Goal: Check status: Check status

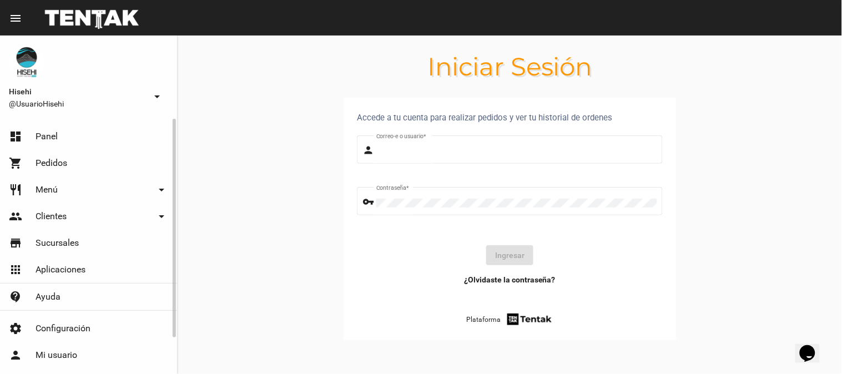
type input "UsuarioHisehi"
click at [50, 137] on span "Panel" at bounding box center [47, 136] width 22 height 11
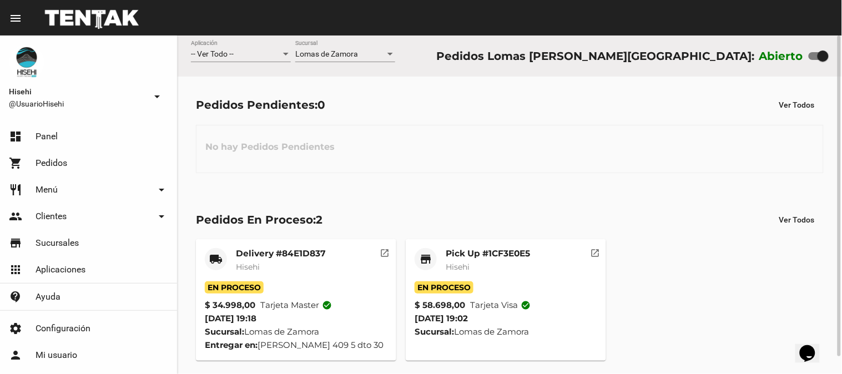
click at [474, 264] on mat-card-subtitle "Hisehi" at bounding box center [488, 266] width 84 height 11
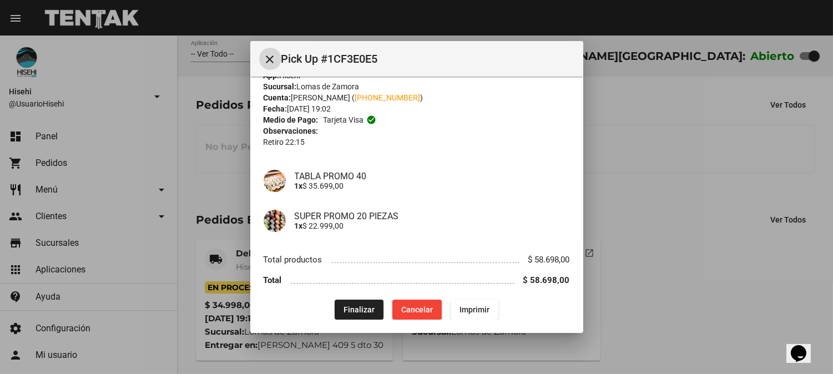
scroll to position [28, 0]
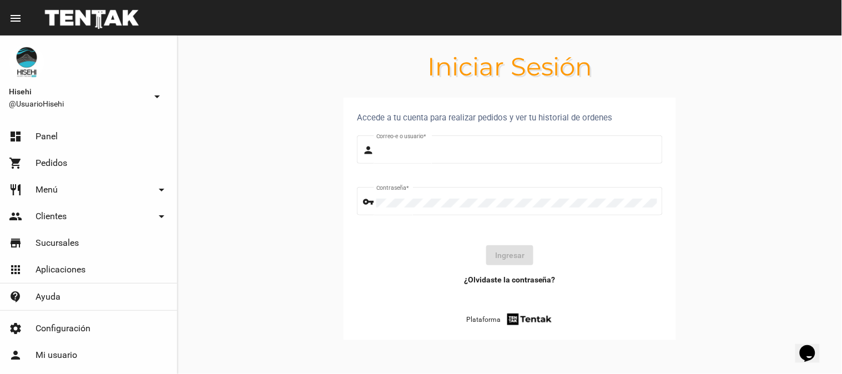
type input "UsuarioHisehi"
click at [56, 117] on div "Hisehi @UsuarioHisehi arrow_drop_down" at bounding box center [88, 77] width 177 height 83
click at [50, 139] on span "Panel" at bounding box center [47, 136] width 22 height 11
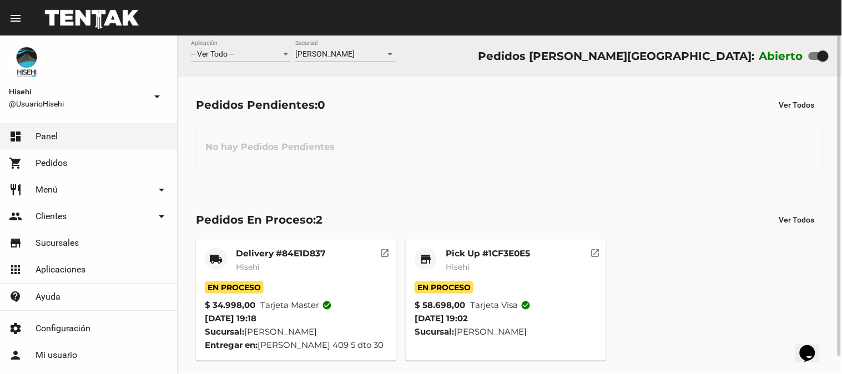
click at [249, 263] on span "Hisehi" at bounding box center [248, 267] width 24 height 10
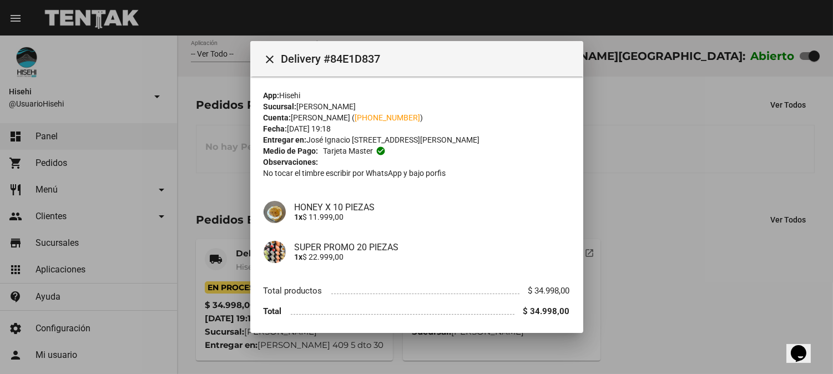
drag, startPoint x: 308, startPoint y: 230, endPoint x: 262, endPoint y: 54, distance: 182.2
click at [258, 48] on mat-toolbar "close Delivery #84E1D837" at bounding box center [416, 59] width 333 height 36
click at [270, 57] on mat-icon "close" at bounding box center [270, 59] width 13 height 13
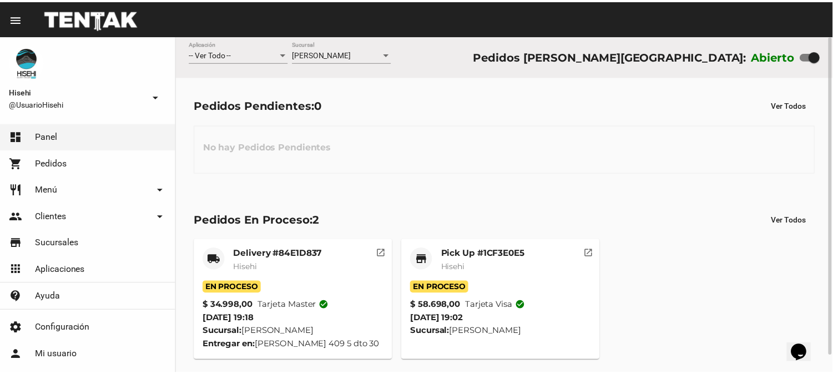
scroll to position [18, 0]
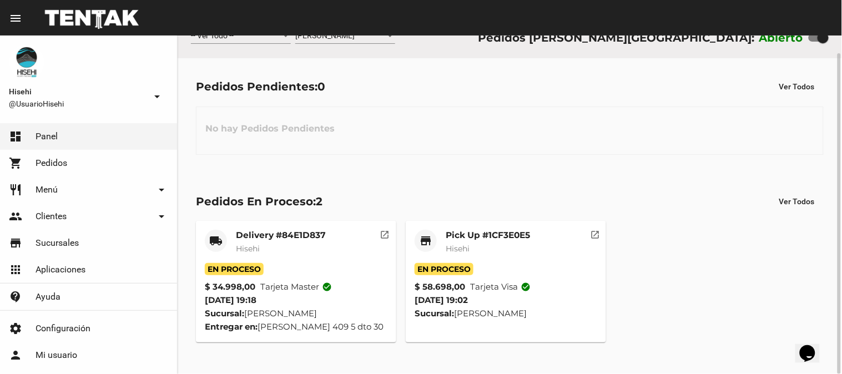
click at [315, 235] on mat-card-title "Delivery #84E1D837" at bounding box center [281, 235] width 90 height 11
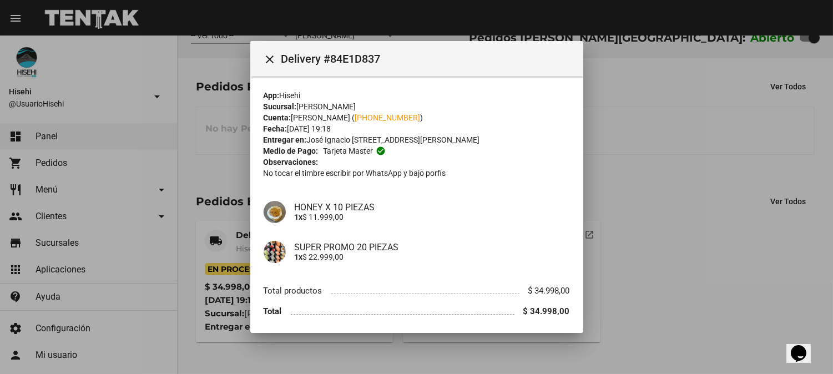
click at [221, 156] on div at bounding box center [416, 187] width 833 height 374
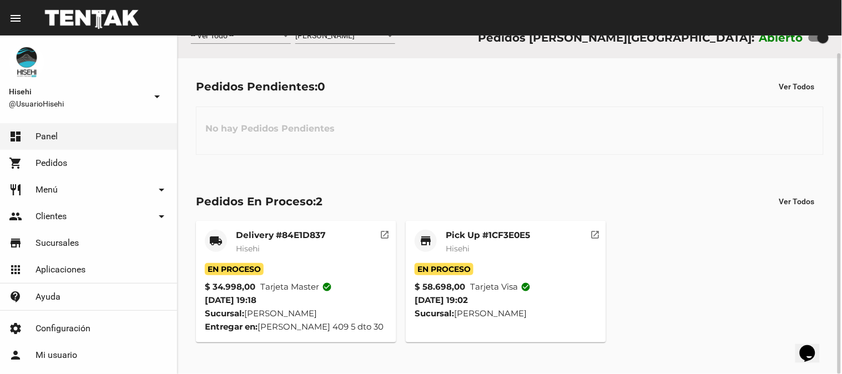
click at [280, 233] on mat-card-title "Delivery #84E1D837" at bounding box center [281, 235] width 90 height 11
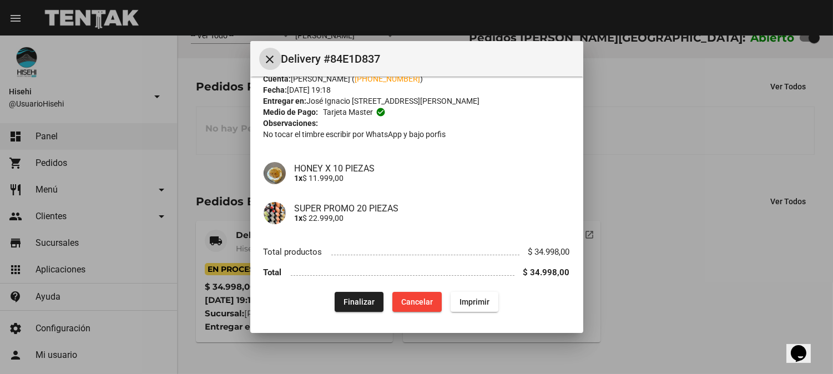
scroll to position [39, 0]
click at [351, 297] on span "Finalizar" at bounding box center [359, 301] width 31 height 9
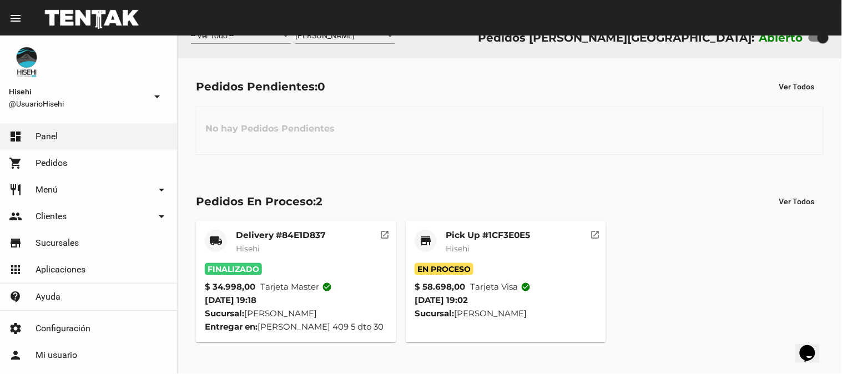
scroll to position [0, 0]
